Goal: Task Accomplishment & Management: Manage account settings

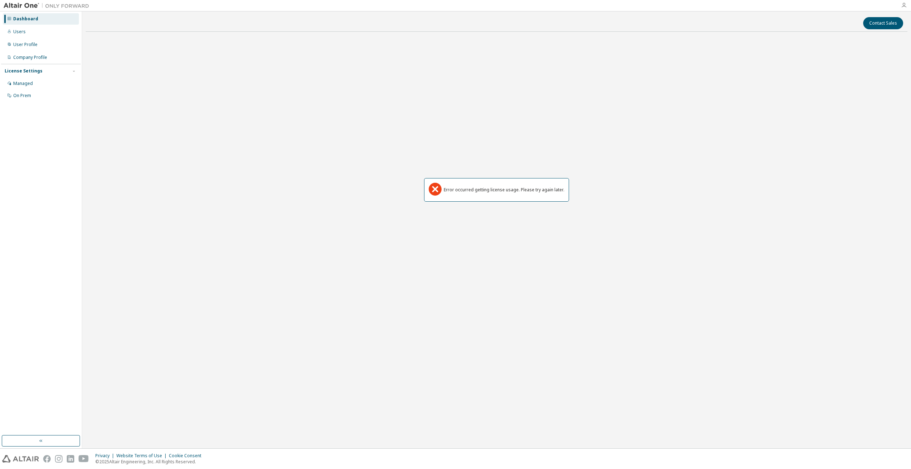
click at [905, 4] on icon "button" at bounding box center [904, 5] width 6 height 6
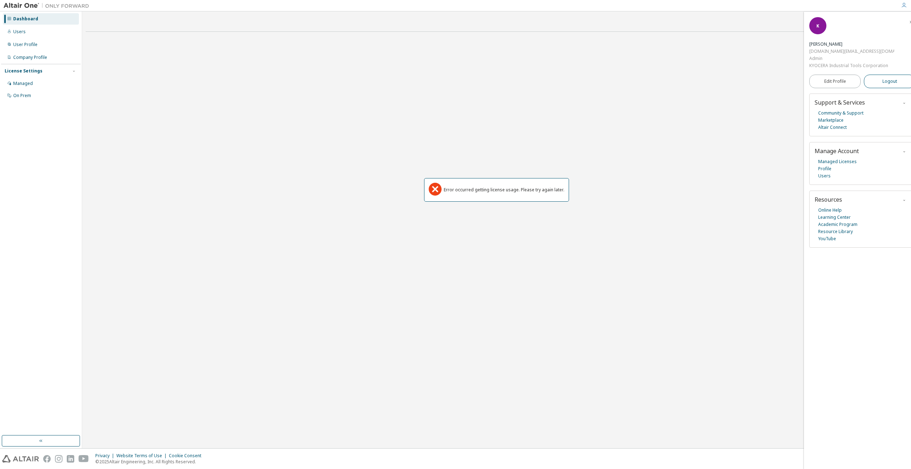
click at [882, 85] on button "Logout" at bounding box center [889, 82] width 51 height 14
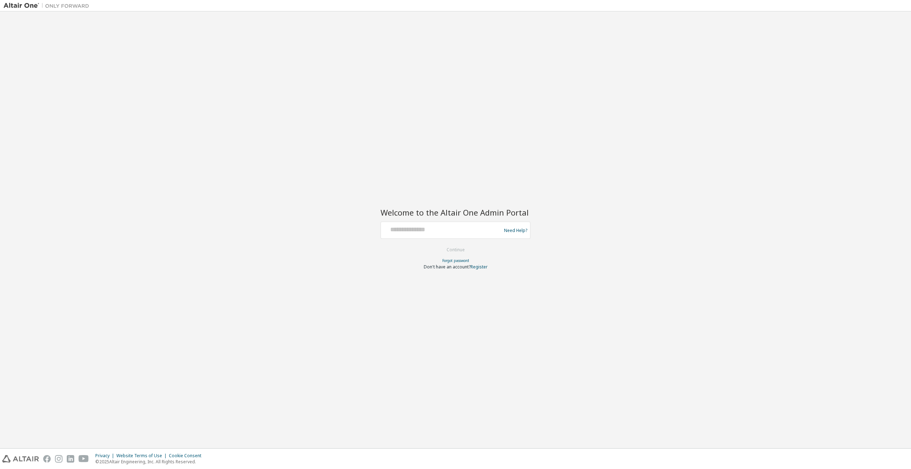
click at [481, 233] on div at bounding box center [442, 231] width 117 height 14
click at [481, 231] on input "text" at bounding box center [442, 229] width 117 height 10
type input "**********"
click at [464, 249] on button "Continue" at bounding box center [455, 250] width 33 height 11
